Goal: Check status

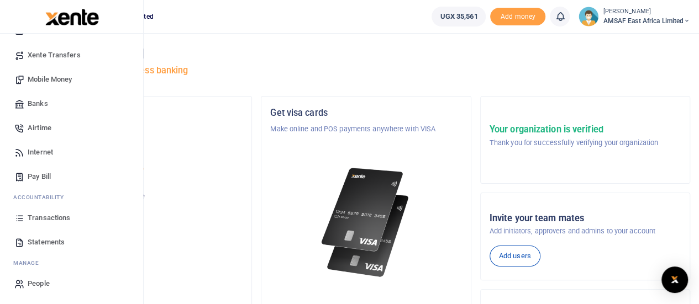
click at [53, 219] on span "Transactions" at bounding box center [49, 218] width 43 height 11
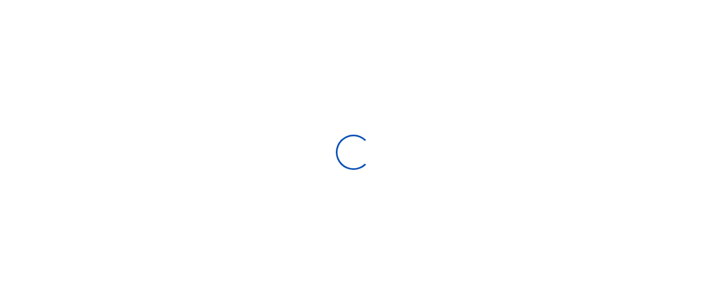
select select
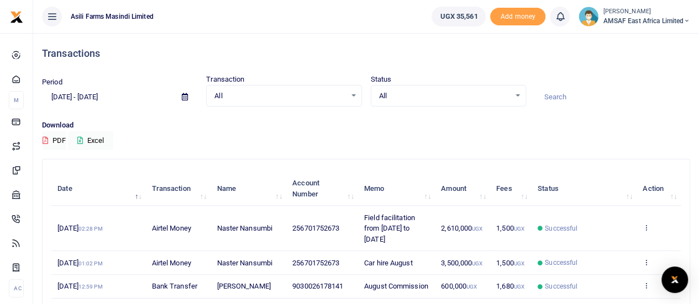
click at [186, 98] on icon at bounding box center [185, 96] width 6 height 7
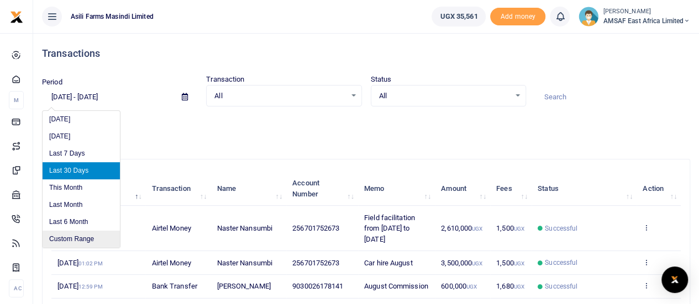
click at [85, 236] on li "Custom Range" at bounding box center [81, 239] width 77 height 17
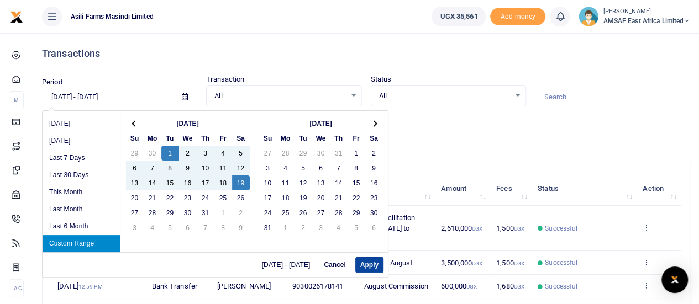
click at [374, 265] on button "Apply" at bounding box center [369, 264] width 28 height 15
type input "07/01/2025 - 07/19/2025"
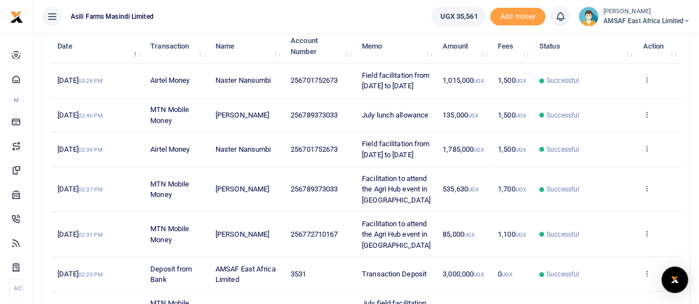
scroll to position [166, 0]
